Goal: Check status

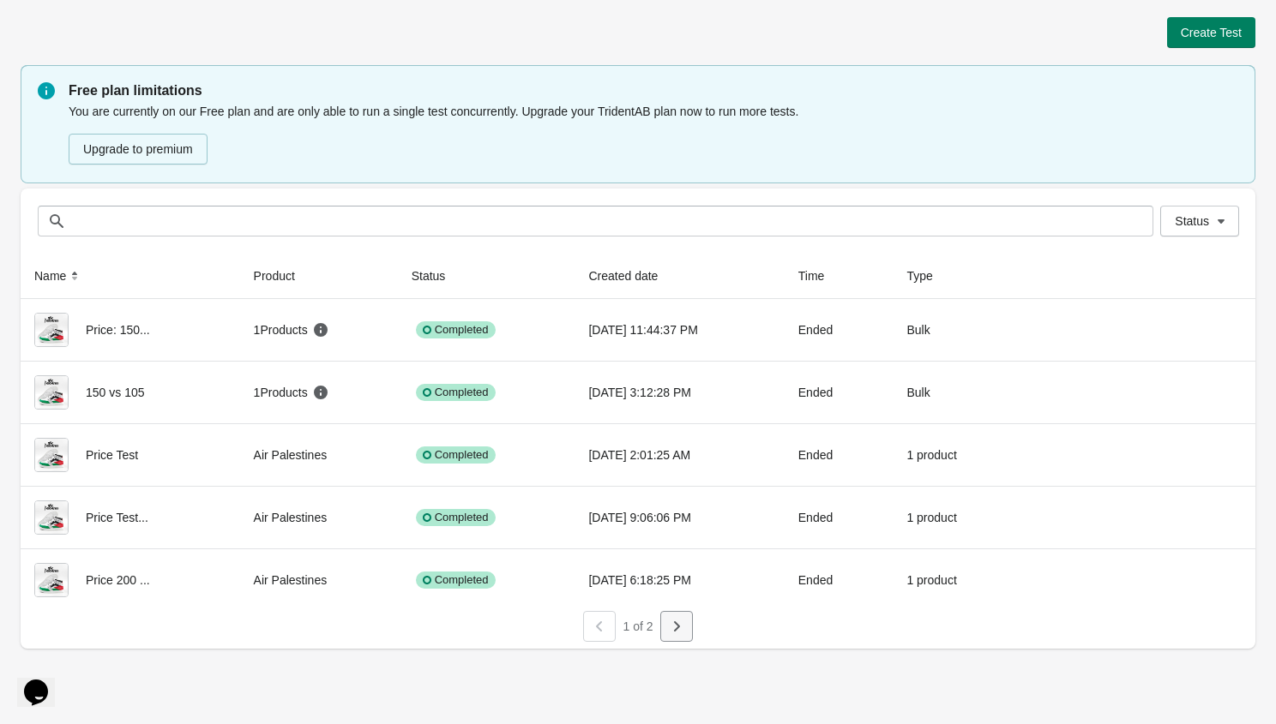
click at [686, 625] on button "button" at bounding box center [676, 626] width 33 height 31
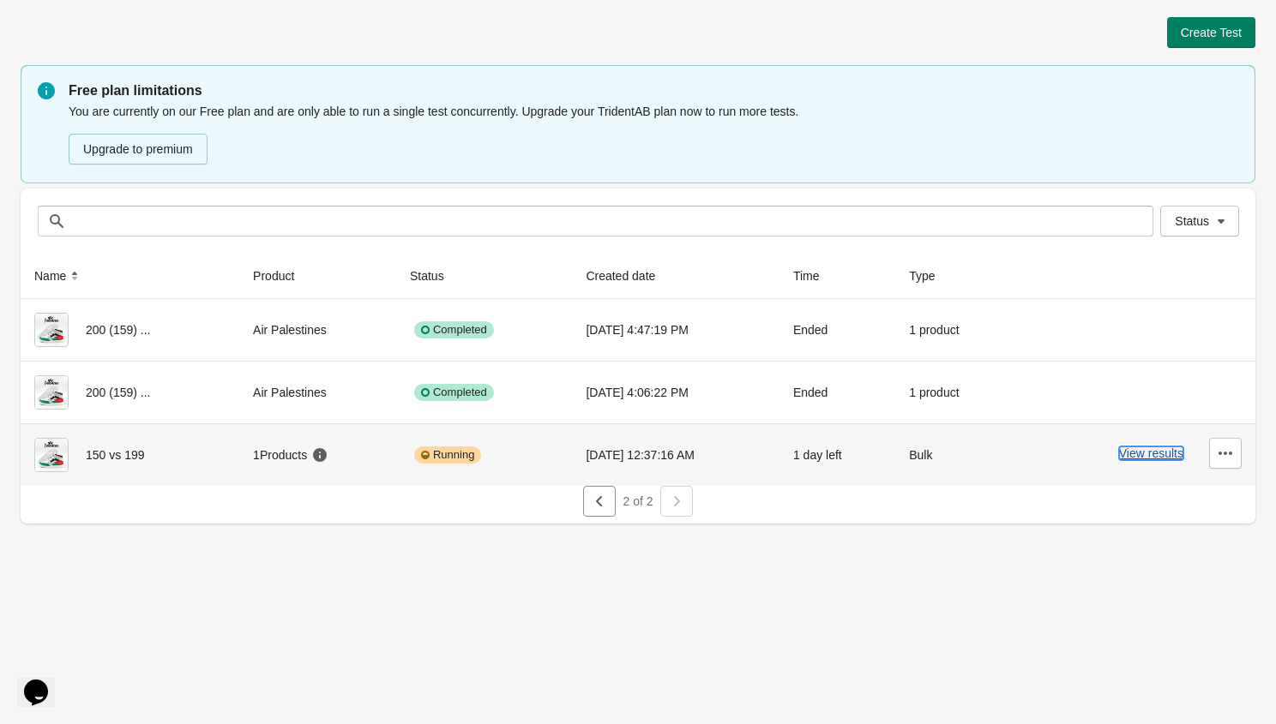
click at [1142, 456] on button "View results" at bounding box center [1151, 454] width 64 height 14
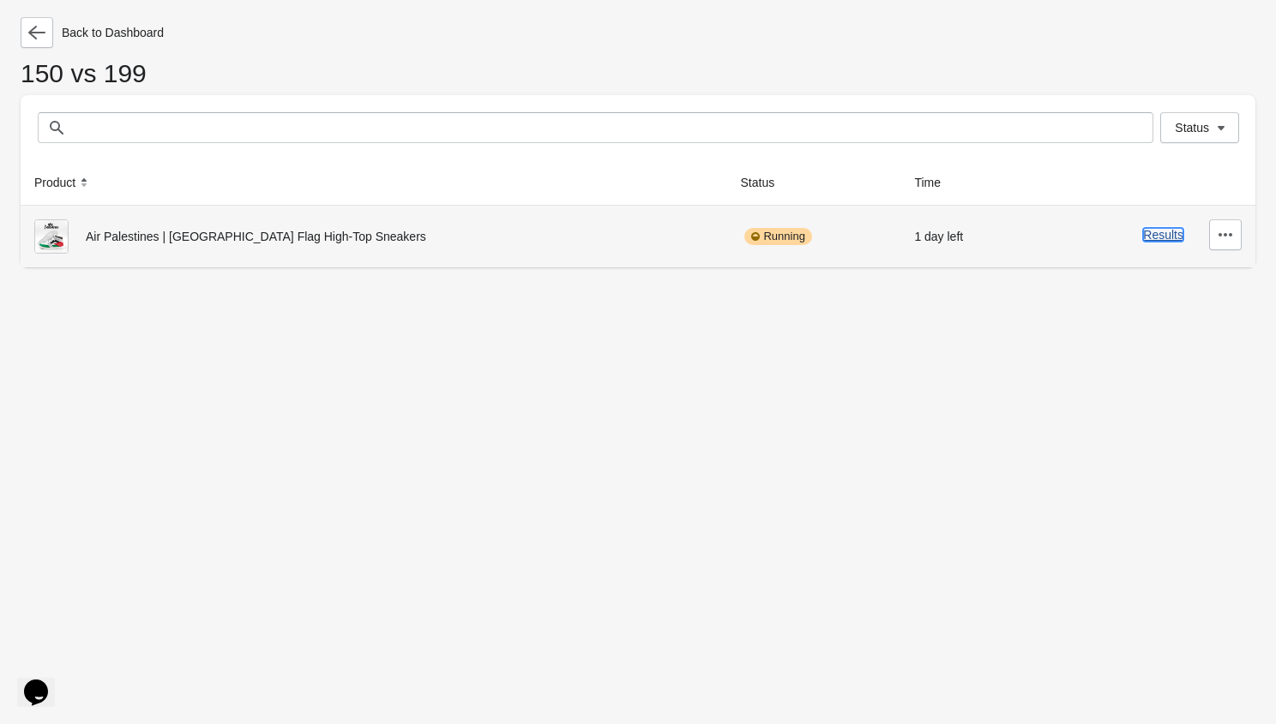
click at [1167, 237] on button "Results" at bounding box center [1163, 235] width 40 height 14
